Goal: Task Accomplishment & Management: Manage account settings

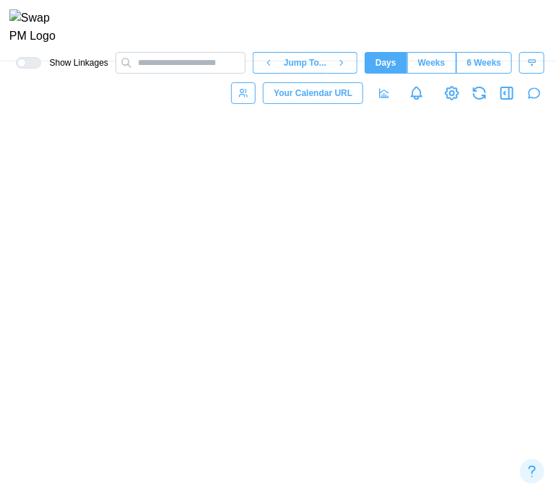
scroll to position [0, 33137]
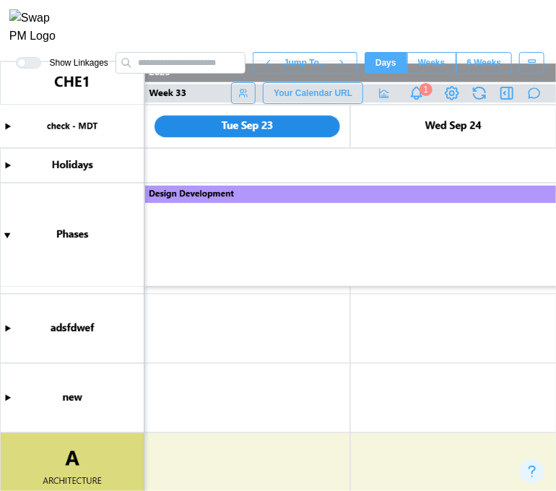
type textarea "*"
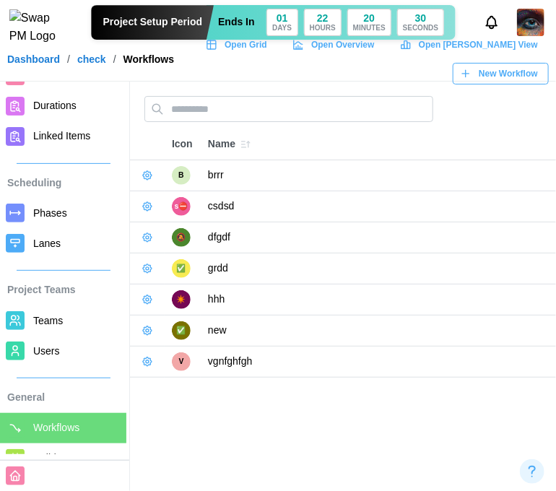
scroll to position [144, 0]
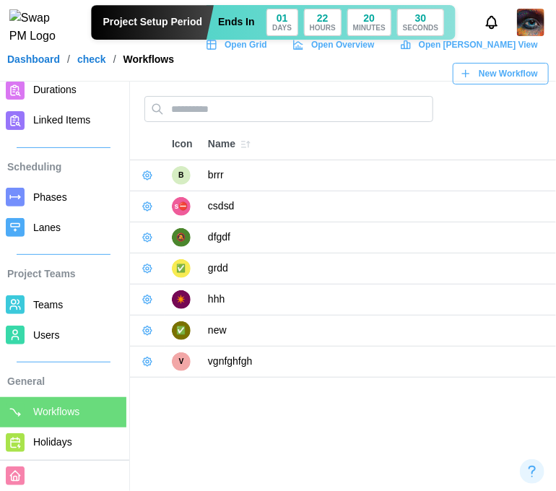
click at [48, 331] on span "Users" at bounding box center [46, 335] width 27 height 12
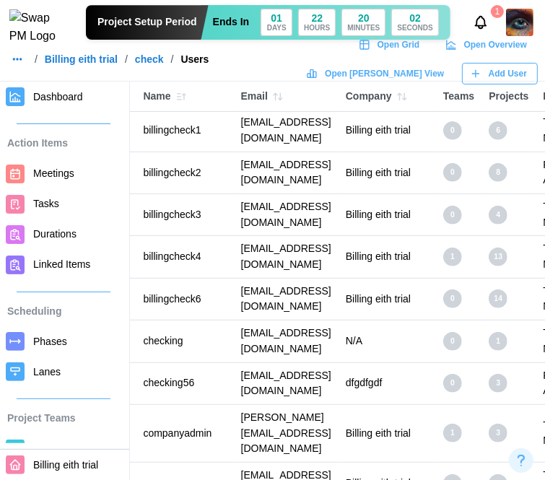
scroll to position [217, 71]
click at [525, 19] on img at bounding box center [519, 22] width 27 height 27
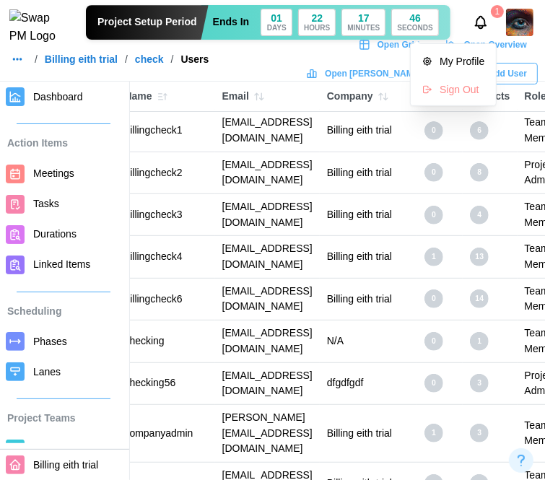
scroll to position [217, 0]
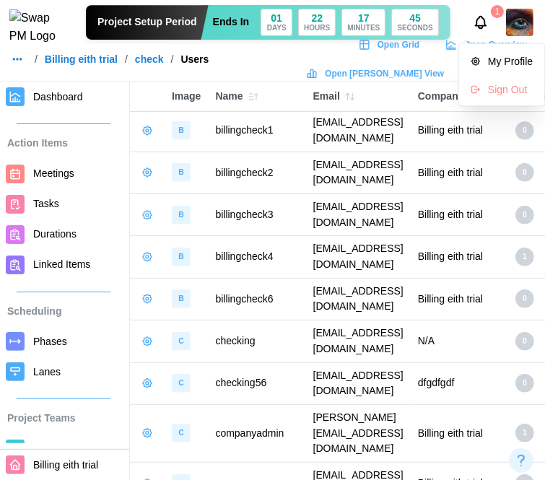
click at [149, 260] on icon "button" at bounding box center [147, 257] width 12 height 12
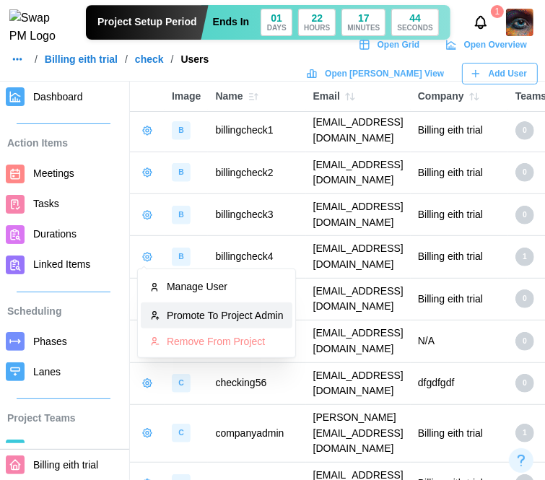
click at [185, 321] on button "Promote To Project Admin" at bounding box center [217, 315] width 152 height 26
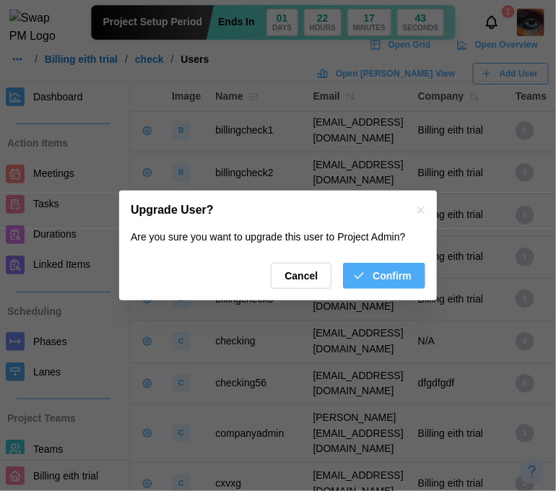
click at [387, 279] on span "Confirm" at bounding box center [391, 275] width 39 height 25
